Goal: Task Accomplishment & Management: Use online tool/utility

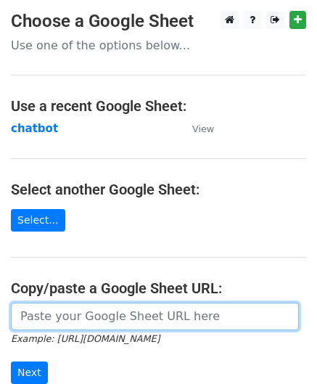
click at [103, 316] on input "url" at bounding box center [155, 317] width 288 height 28
click at [77, 311] on input "url" at bounding box center [155, 317] width 288 height 28
paste input "https://docs.google.com/spreadsheets/d/1QcrD1TU7OrTxPaWGZVcSBz4bM-GzcGfp3F0Hl19…"
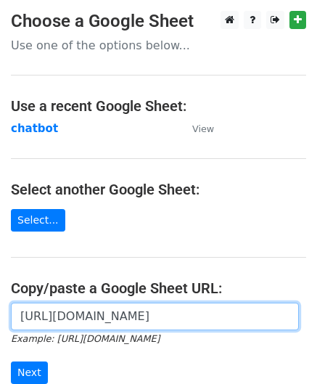
scroll to position [0, 316]
type input "https://docs.google.com/spreadsheets/d/1QcrD1TU7OrTxPaWGZVcSBz4bM-GzcGfp3F0Hl19…"
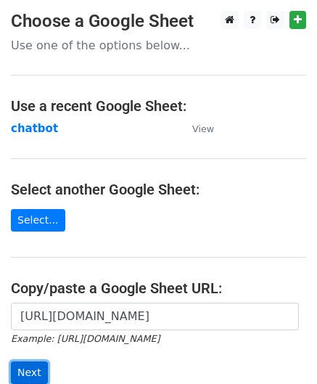
click at [34, 372] on input "Next" at bounding box center [29, 372] width 37 height 23
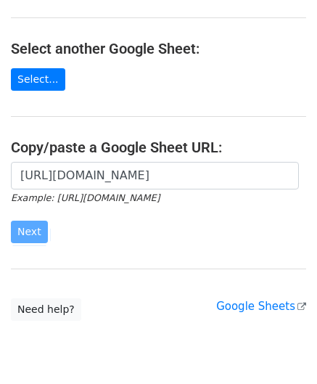
scroll to position [190, 0]
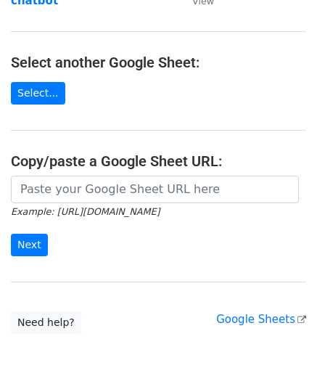
scroll to position [253, 0]
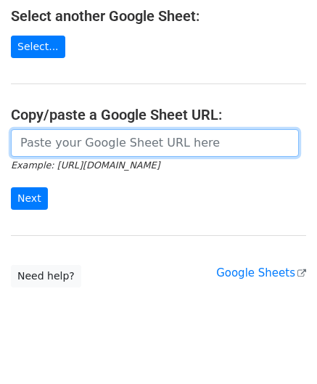
click at [165, 129] on input "url" at bounding box center [155, 143] width 288 height 28
paste input "https://docs.google.com/spreadsheets/d/1QcrD1TU7OrTxPaWGZVcSBz4bM-GzcGfp3F0Hl19…"
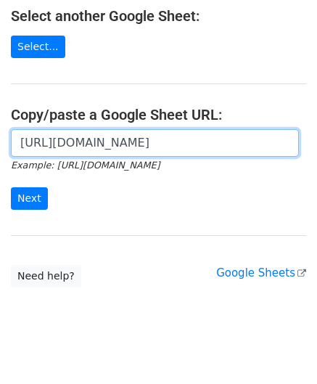
scroll to position [0, 316]
type input "https://docs.google.com/spreadsheets/d/1QcrD1TU7OrTxPaWGZVcSBz4bM-GzcGfp3F0Hl19…"
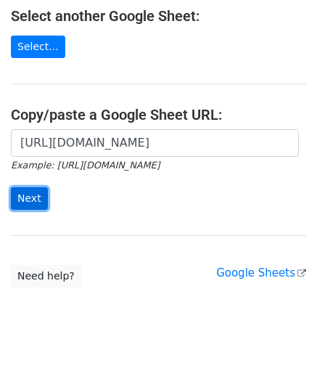
click at [30, 187] on input "Next" at bounding box center [29, 198] width 37 height 23
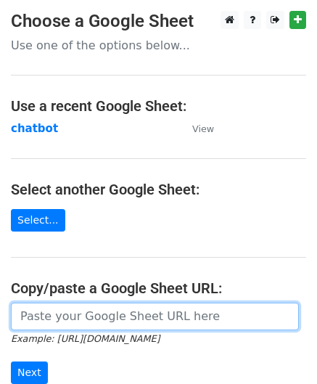
click at [128, 314] on input "url" at bounding box center [155, 317] width 288 height 28
paste input "https://docs.google.com/spreadsheets/d/1QcrD1TU7OrTxPaWGZVcSBz4bM-GzcGfp3F0Hl19…"
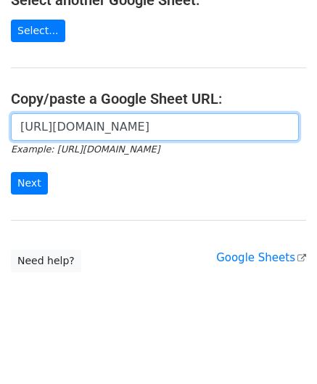
scroll to position [190, 0]
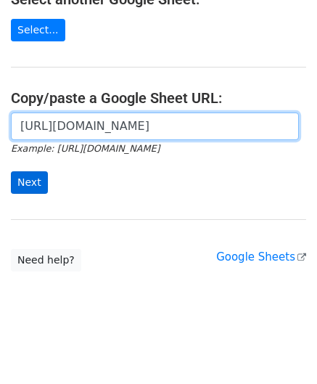
type input "https://docs.google.com/spreadsheets/d/1QcrD1TU7OrTxPaWGZVcSBz4bM-GzcGfp3F0Hl19…"
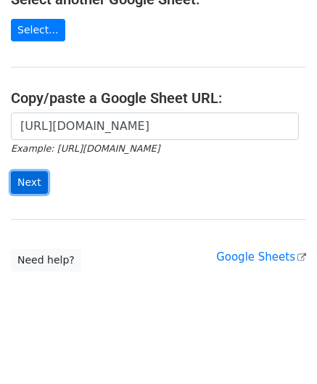
click at [28, 176] on input "Next" at bounding box center [29, 182] width 37 height 23
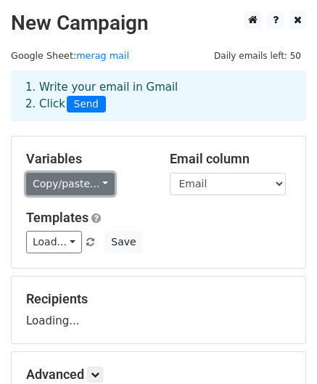
click at [61, 187] on link "Copy/paste..." at bounding box center [70, 184] width 89 height 23
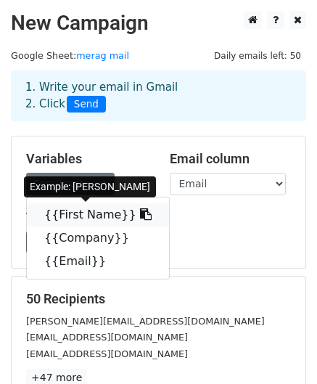
click at [58, 212] on link "{{First Name}}" at bounding box center [98, 214] width 142 height 23
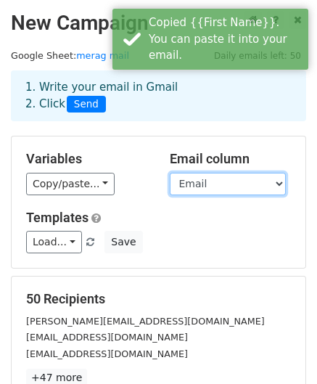
click at [210, 182] on select "First Name Company Email" at bounding box center [228, 184] width 116 height 23
click at [170, 173] on select "First Name Company Email" at bounding box center [228, 184] width 116 height 23
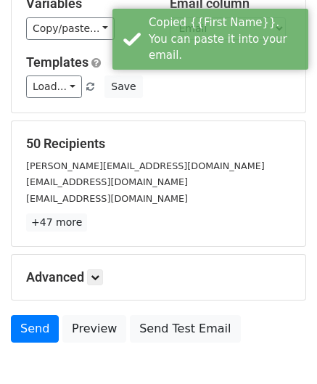
scroll to position [234, 0]
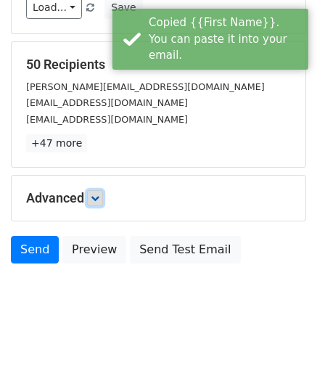
click at [97, 200] on icon at bounding box center [95, 198] width 9 height 9
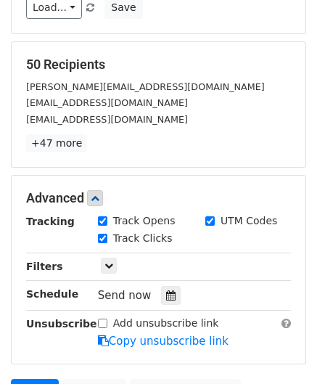
click at [94, 317] on div "Add unsubscribe link Copy unsubscribe link" at bounding box center [194, 332] width 215 height 33
click at [102, 319] on input "Add unsubscribe link" at bounding box center [102, 323] width 9 height 9
checkbox input "true"
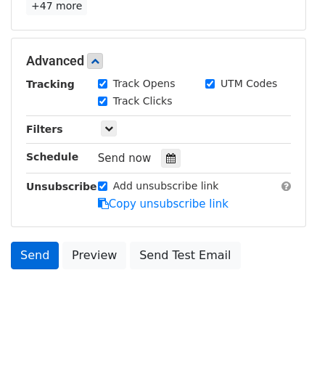
scroll to position [376, 0]
